Goal: Information Seeking & Learning: Learn about a topic

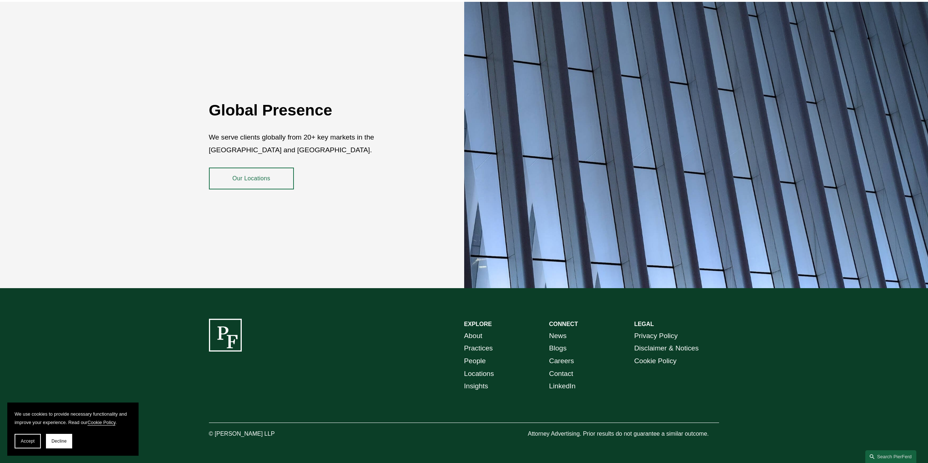
scroll to position [1373, 0]
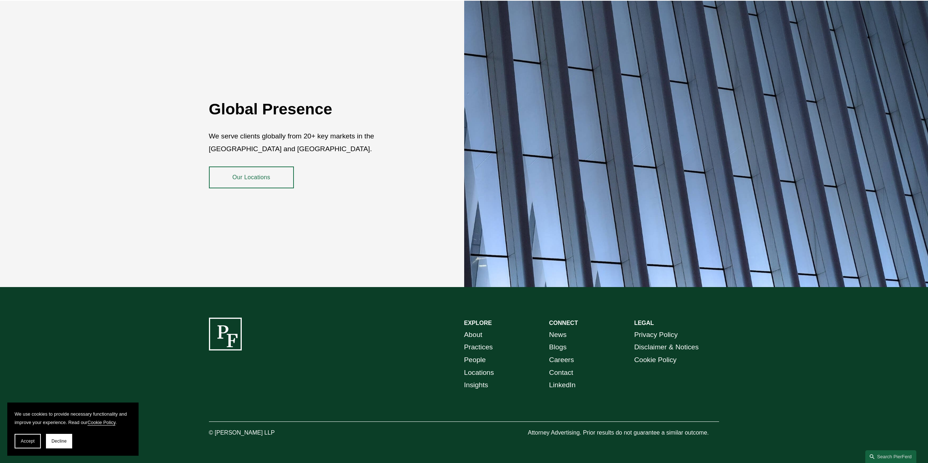
click at [477, 344] on link "Practices" at bounding box center [478, 347] width 29 height 13
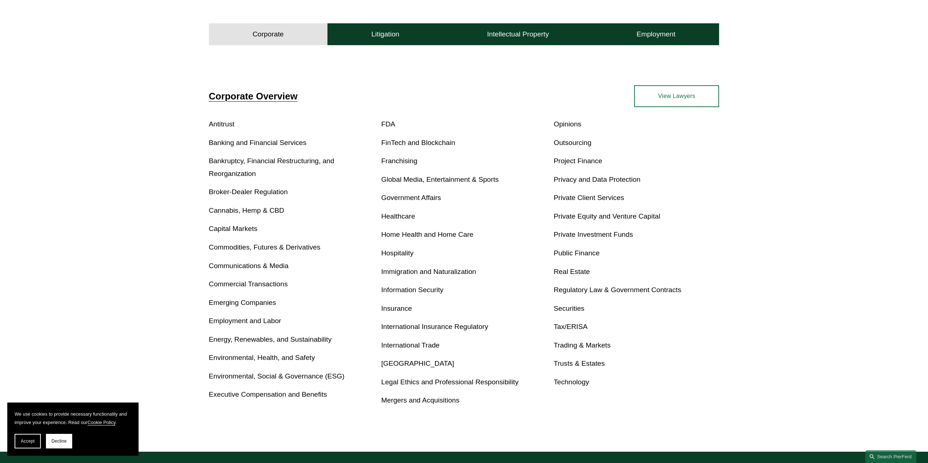
scroll to position [255, 0]
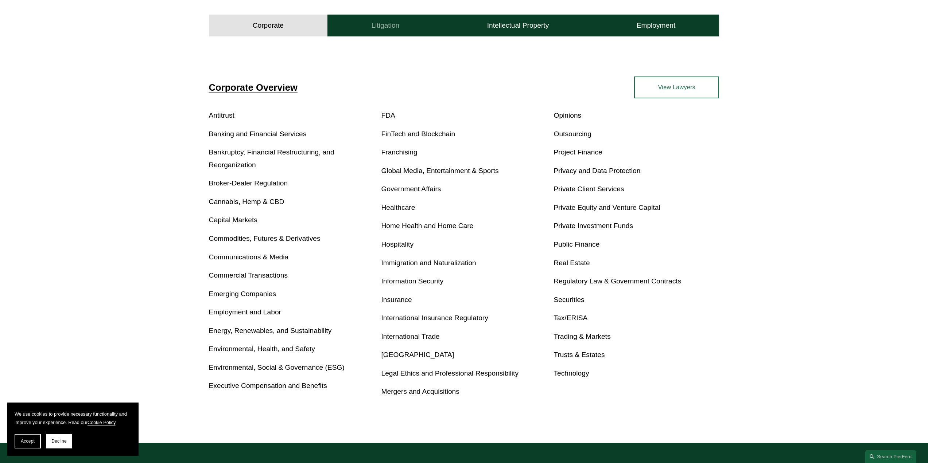
click at [379, 26] on h4 "Litigation" at bounding box center [385, 25] width 28 height 9
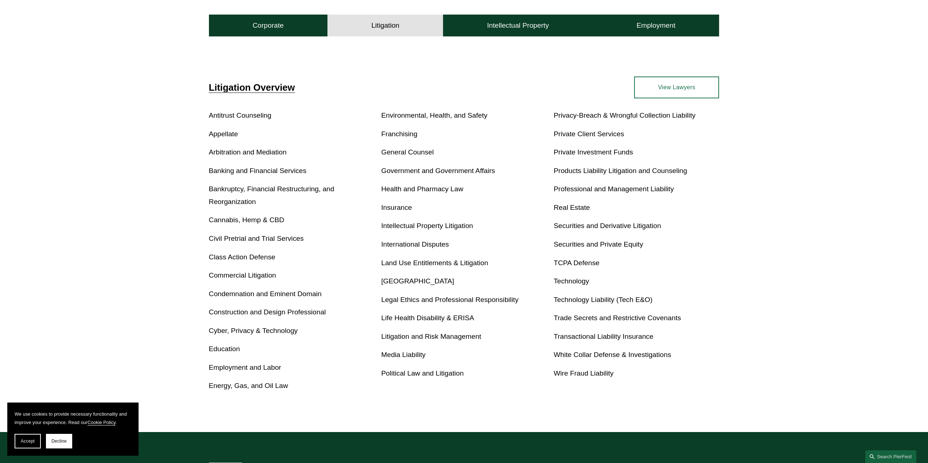
click at [666, 92] on link "View Lawyers" at bounding box center [676, 88] width 85 height 22
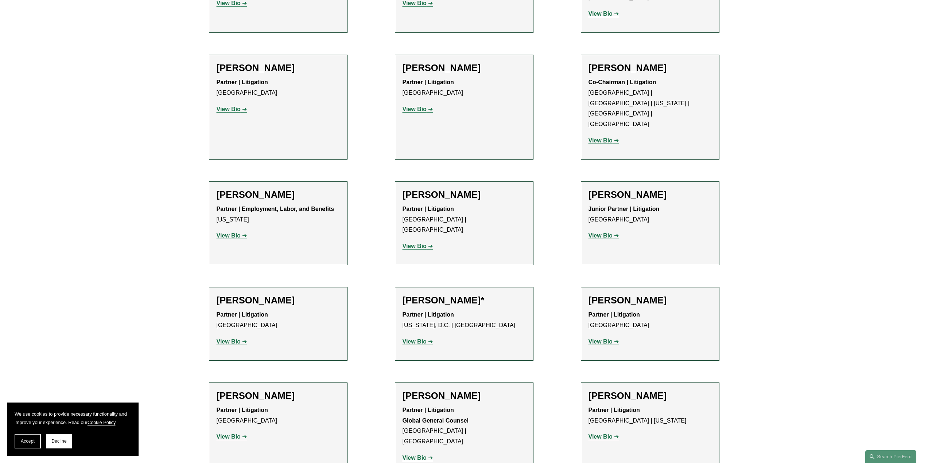
scroll to position [2142, 0]
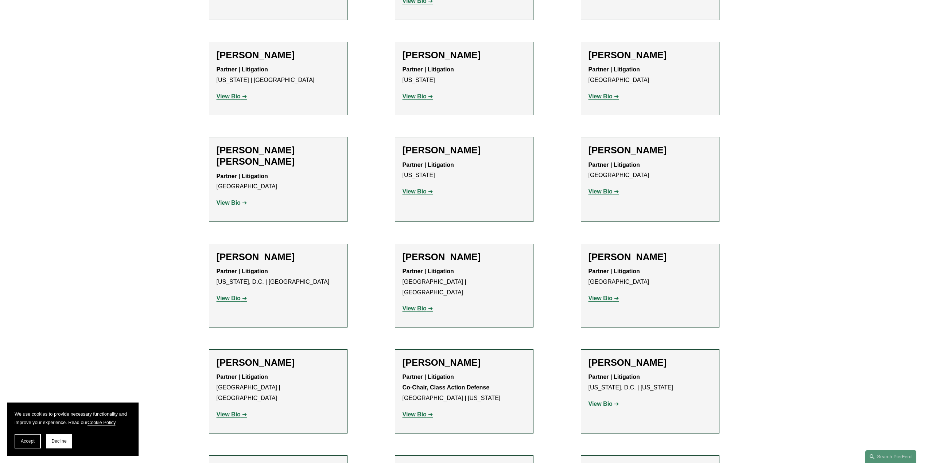
click at [423, 412] on strong "View Bio" at bounding box center [415, 415] width 24 height 6
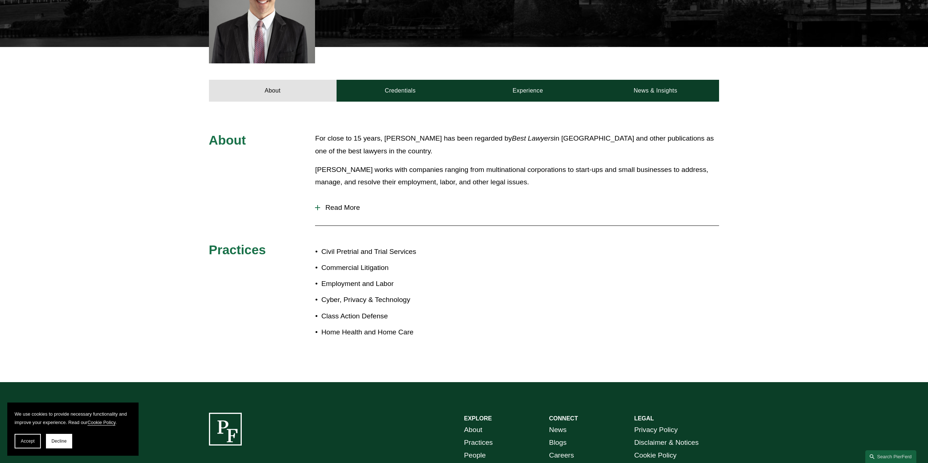
scroll to position [255, 0]
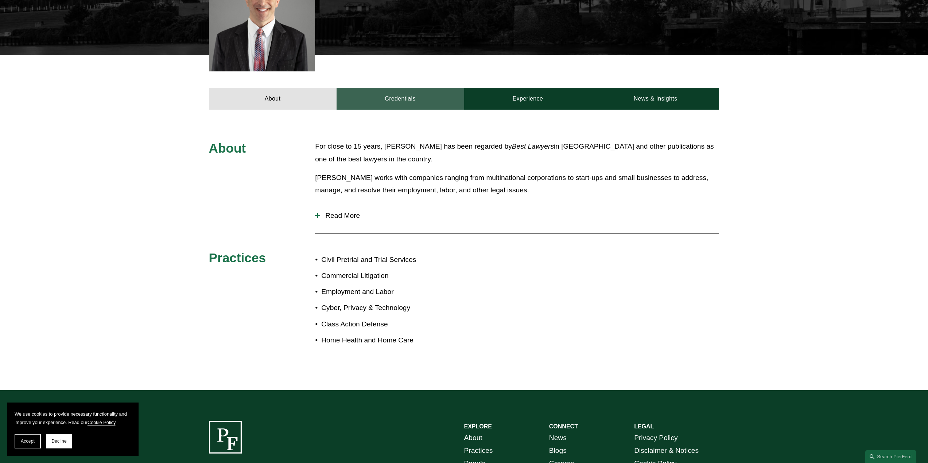
click at [402, 98] on link "Credentials" at bounding box center [401, 99] width 128 height 22
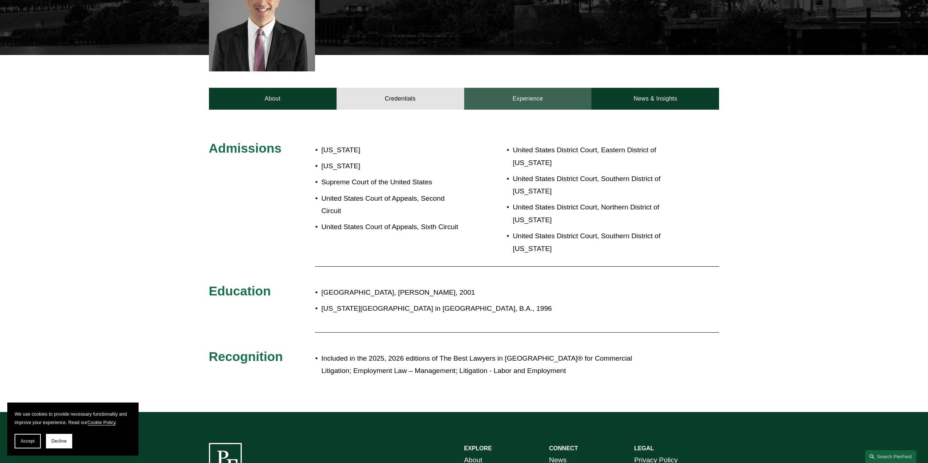
click at [520, 104] on link "Experience" at bounding box center [528, 99] width 128 height 22
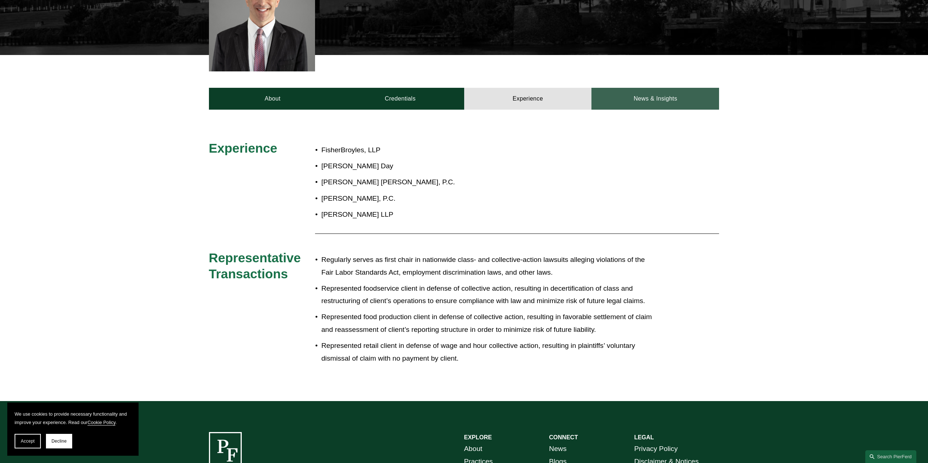
click at [659, 106] on link "News & Insights" at bounding box center [655, 99] width 128 height 22
